Goal: Communication & Community: Answer question/provide support

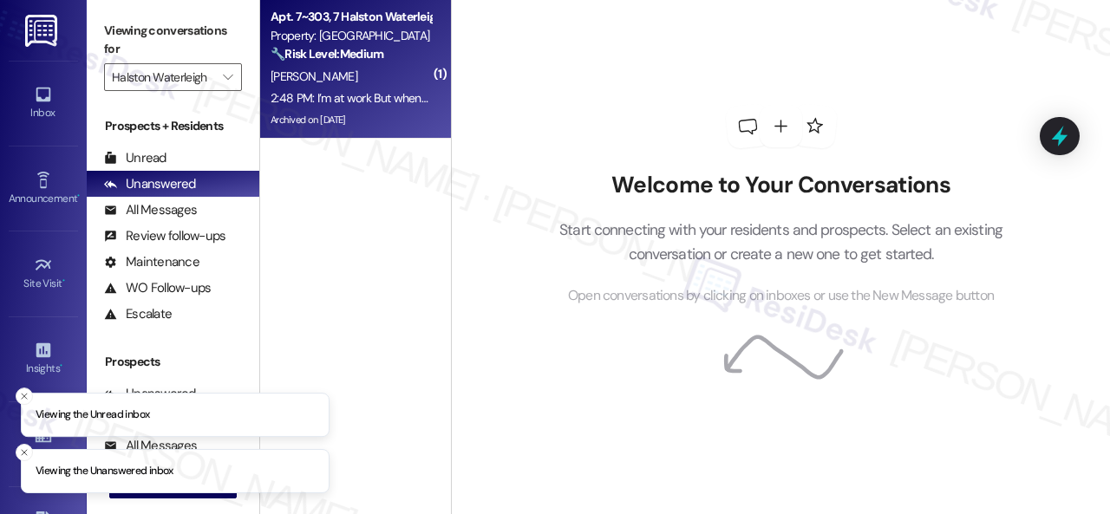
click at [371, 75] on div "[PERSON_NAME]" at bounding box center [351, 77] width 164 height 22
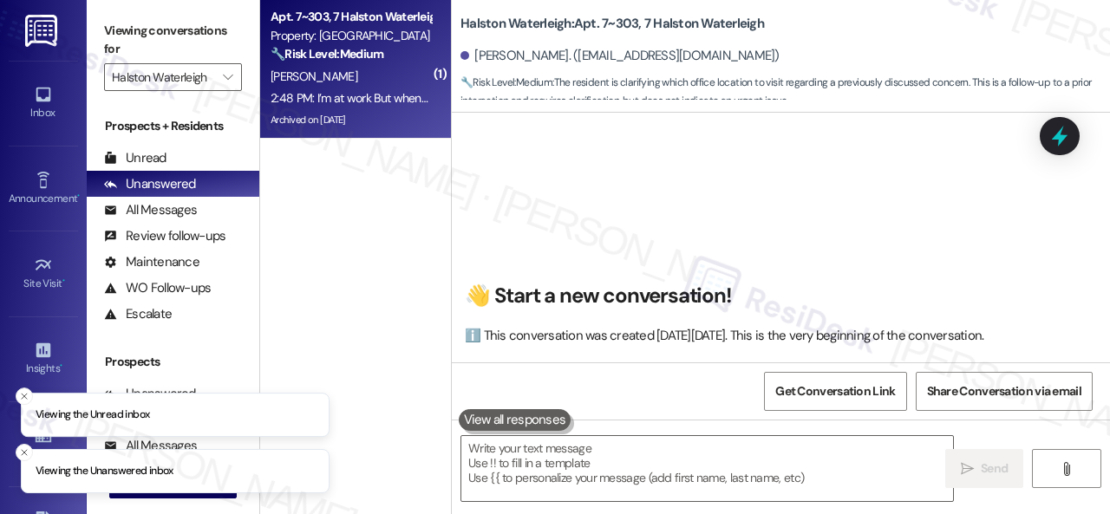
click at [395, 70] on div "[PERSON_NAME]" at bounding box center [351, 77] width 164 height 22
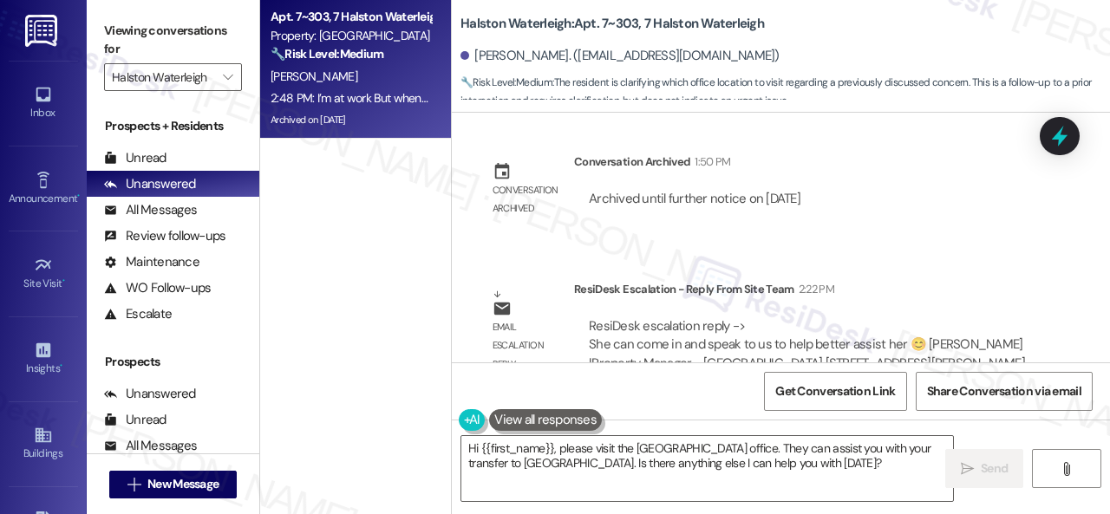
scroll to position [90134, 0]
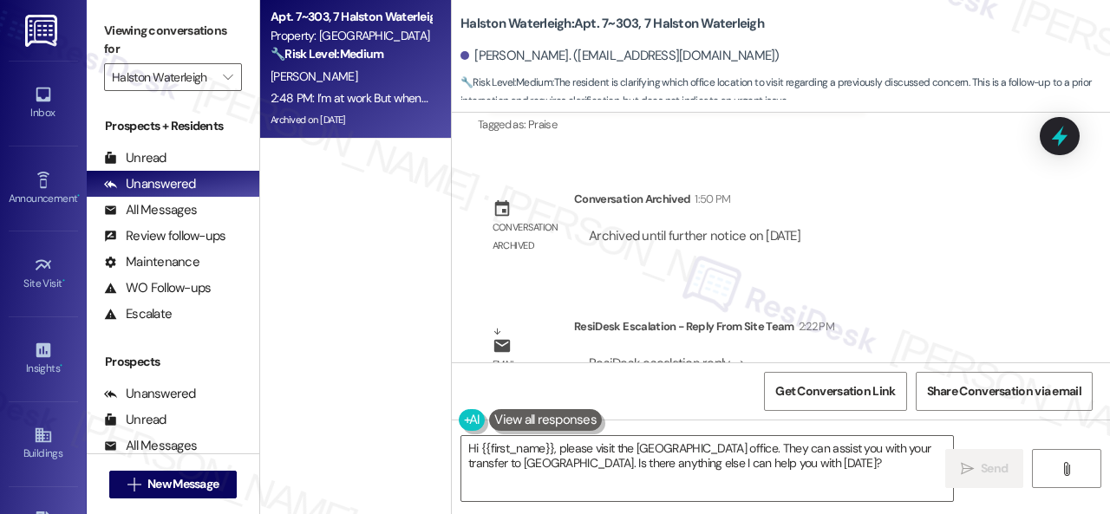
drag, startPoint x: 506, startPoint y: 258, endPoint x: 737, endPoint y: 253, distance: 230.7
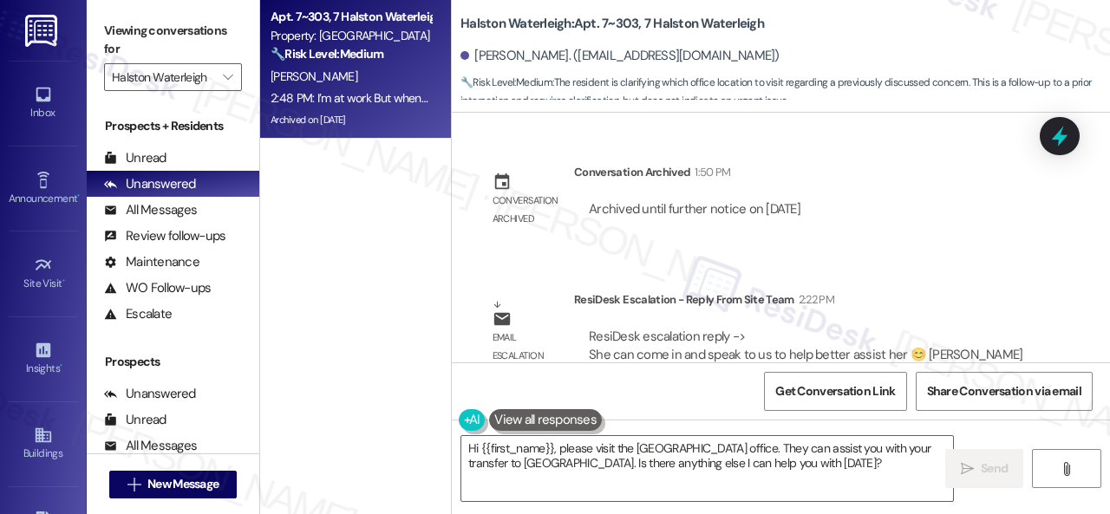
scroll to position [90221, 0]
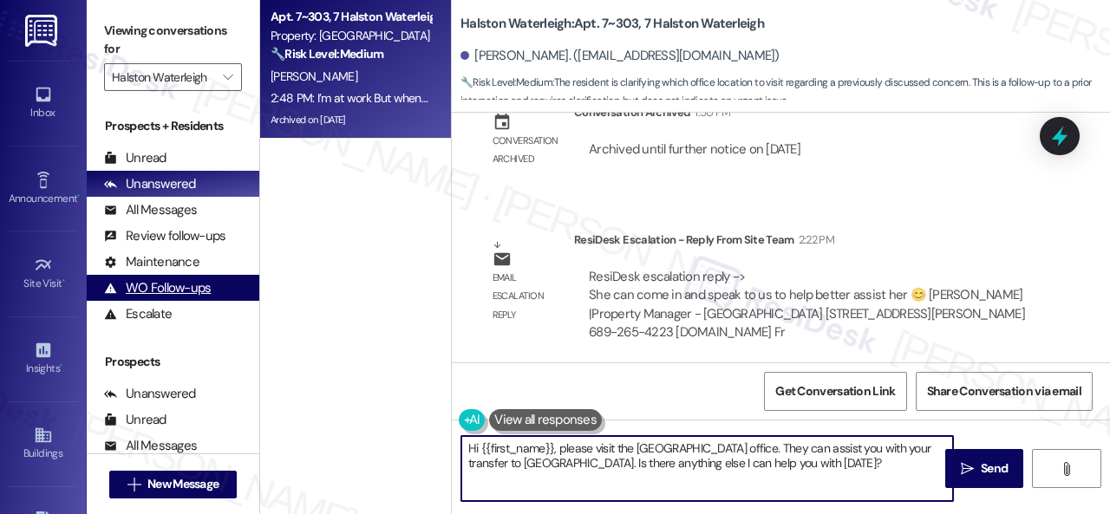
drag, startPoint x: 779, startPoint y: 449, endPoint x: 245, endPoint y: 289, distance: 556.9
click at [260, 305] on div "Apt. 7~303, 7 Halston Waterleigh Property: Halston Waterleigh 🔧 Risk Level: Med…" at bounding box center [685, 257] width 850 height 514
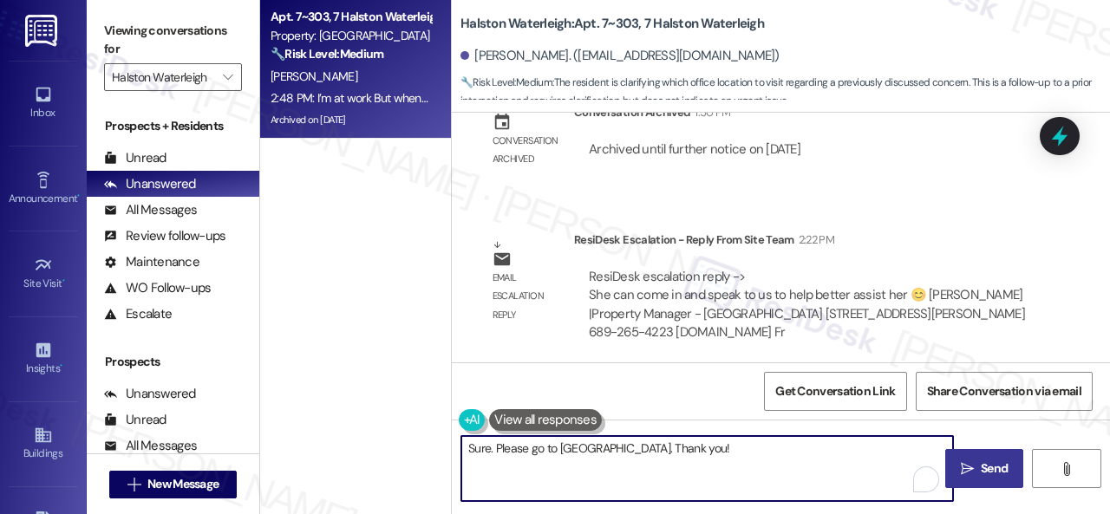
type textarea "Sure. Please go to [GEOGRAPHIC_DATA]. Thank you!"
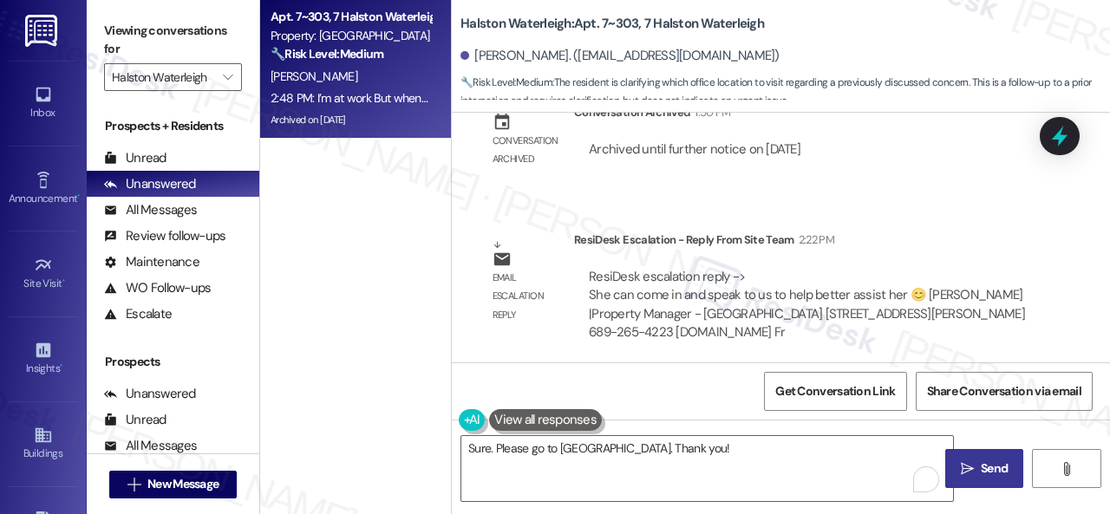
click at [977, 466] on span "Send" at bounding box center [994, 469] width 34 height 18
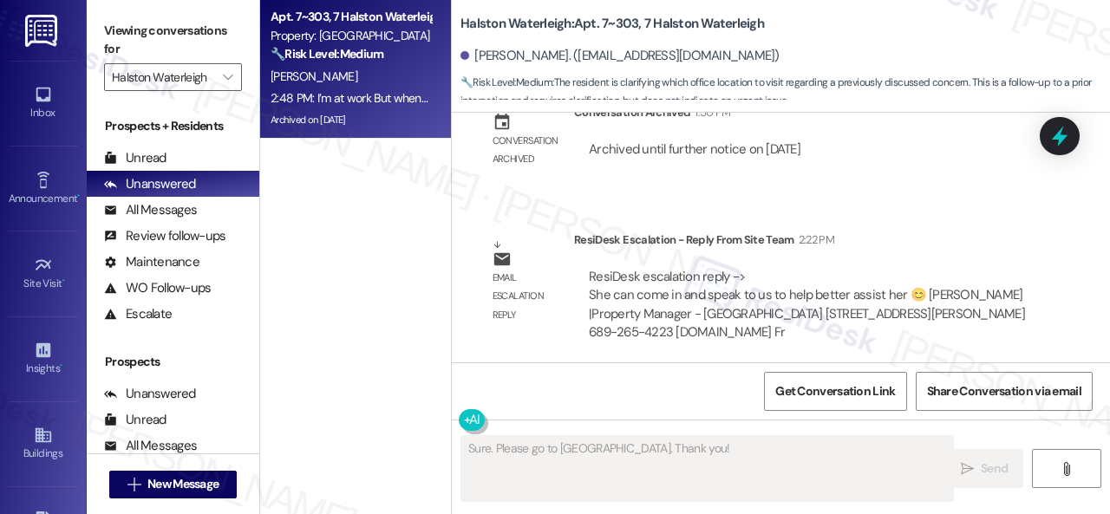
scroll to position [90480, 0]
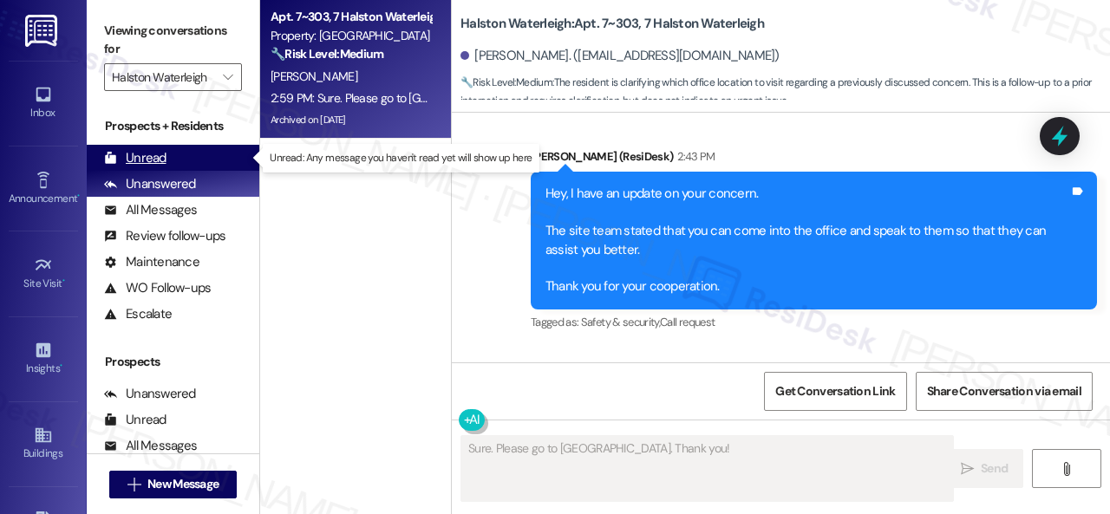
click at [150, 161] on div "Unread" at bounding box center [135, 158] width 62 height 18
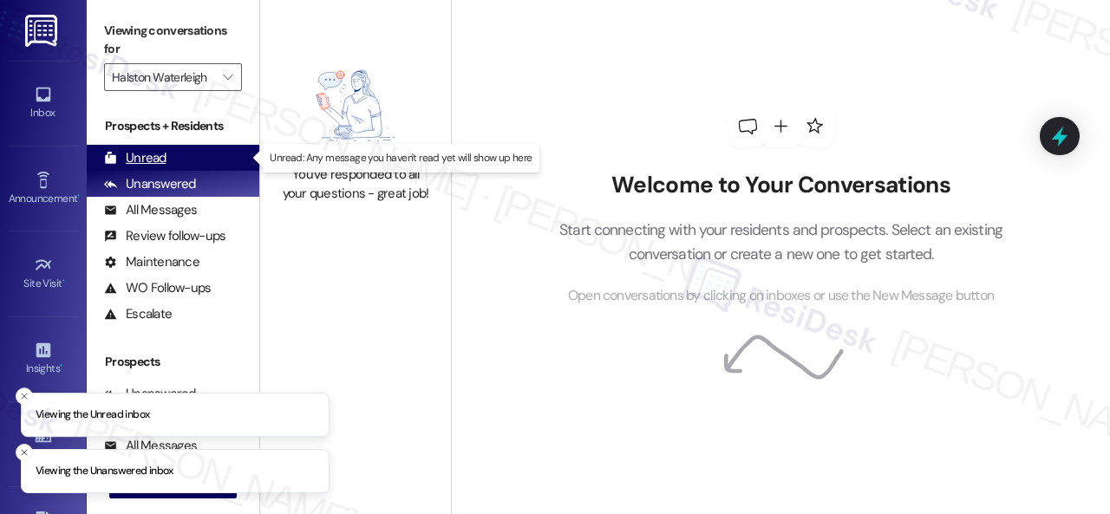
click at [160, 161] on div "Unread" at bounding box center [135, 158] width 62 height 18
